Goal: Manage account settings

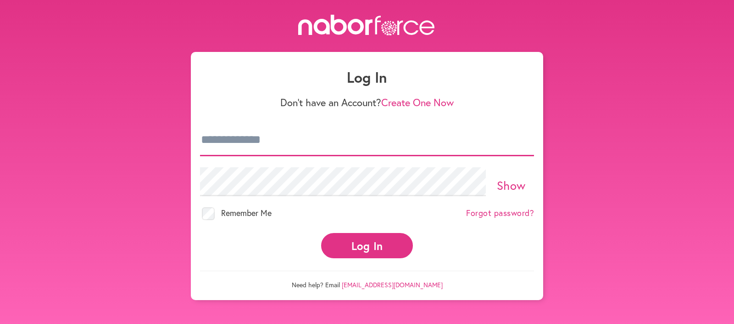
type input "**********"
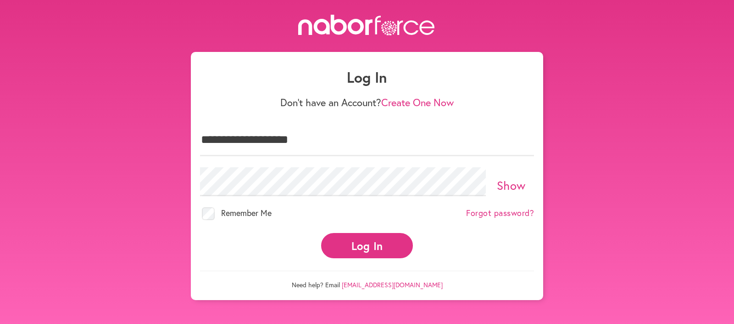
click at [359, 238] on button "Log In" at bounding box center [367, 245] width 92 height 25
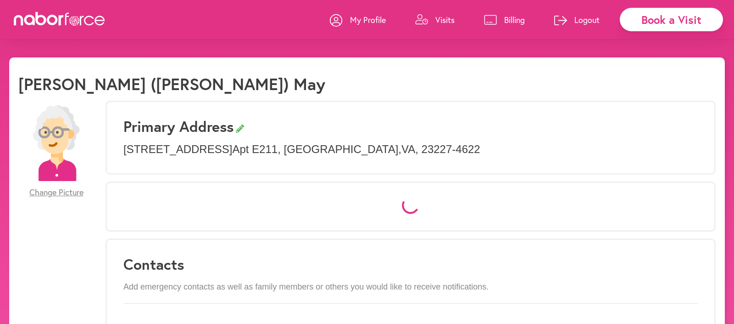
select select "*"
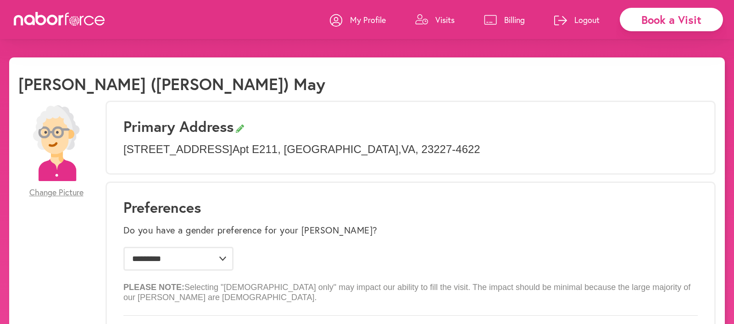
click at [449, 17] on p "Visits" at bounding box center [445, 19] width 19 height 11
